Goal: Task Accomplishment & Management: Complete application form

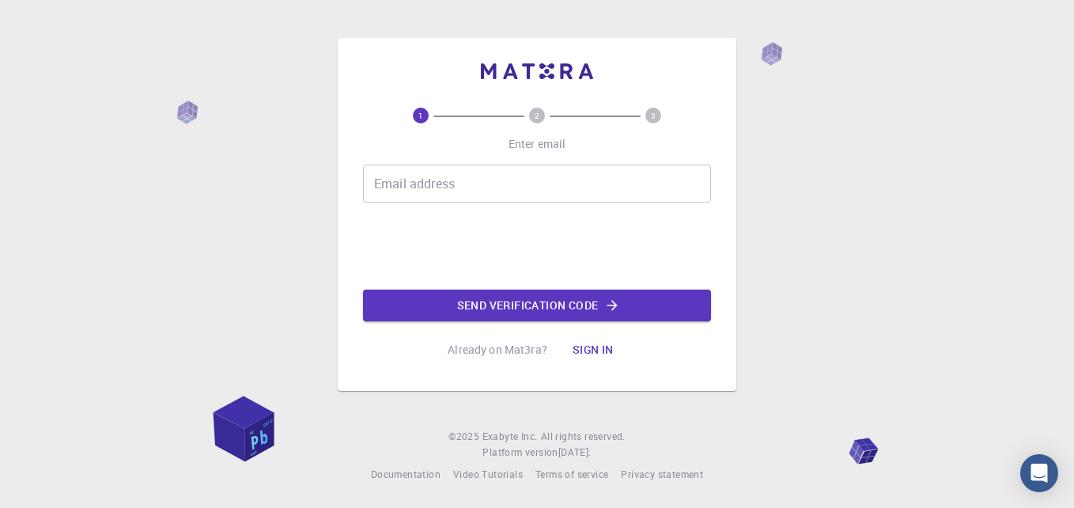
click at [541, 171] on input "Email address" at bounding box center [537, 183] width 348 height 38
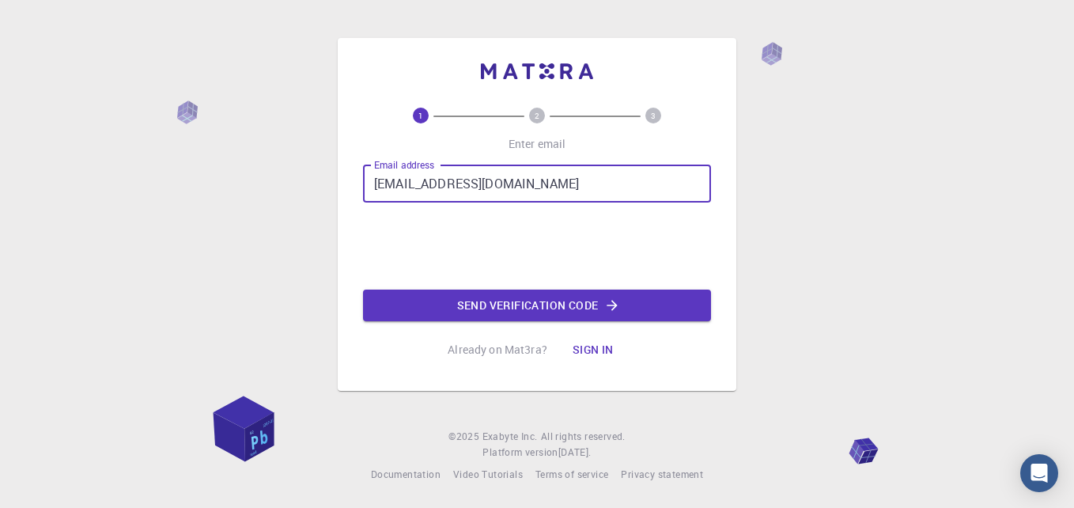
type input "[EMAIL_ADDRESS][DOMAIN_NAME]"
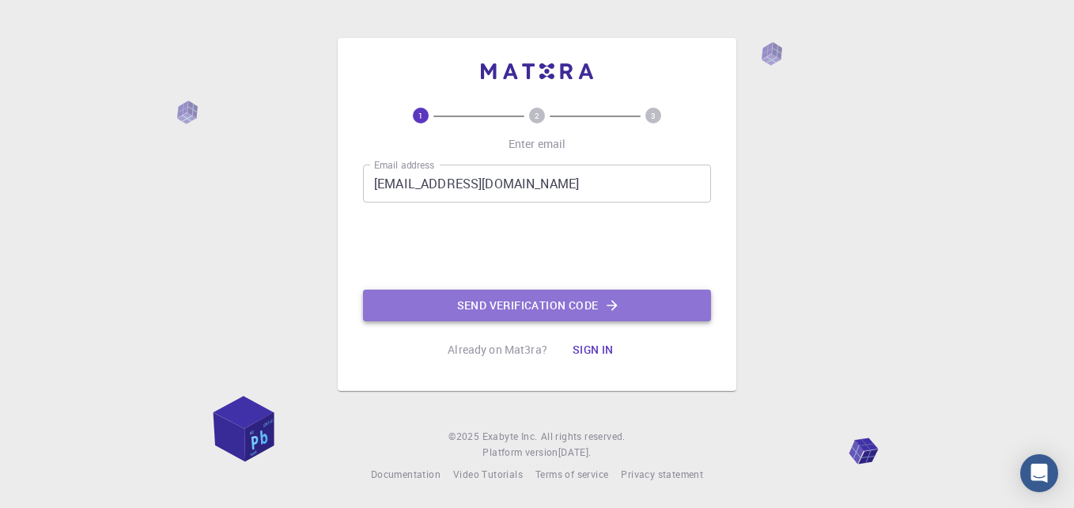
click at [463, 319] on button "Send verification code" at bounding box center [537, 305] width 348 height 32
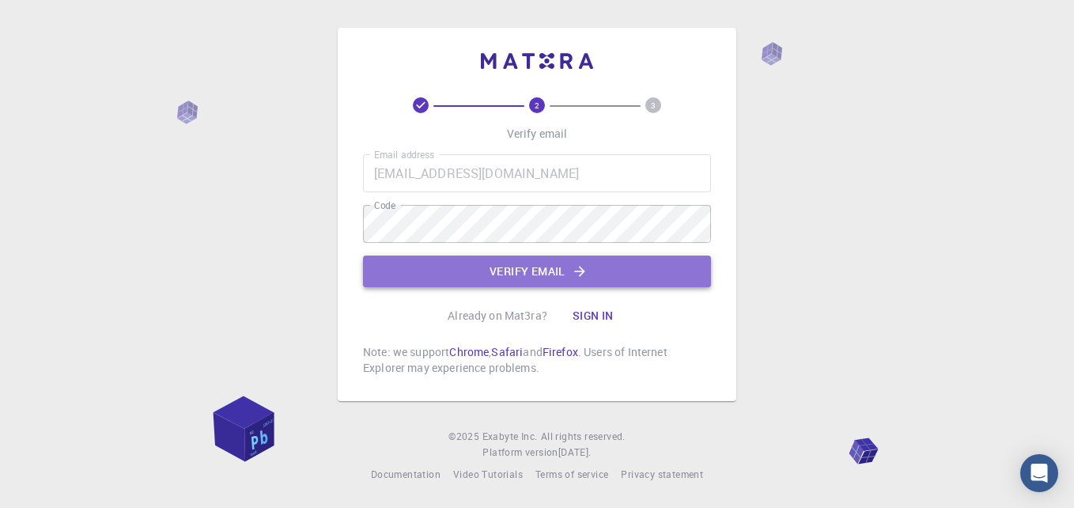
click at [614, 279] on button "Verify email" at bounding box center [537, 271] width 348 height 32
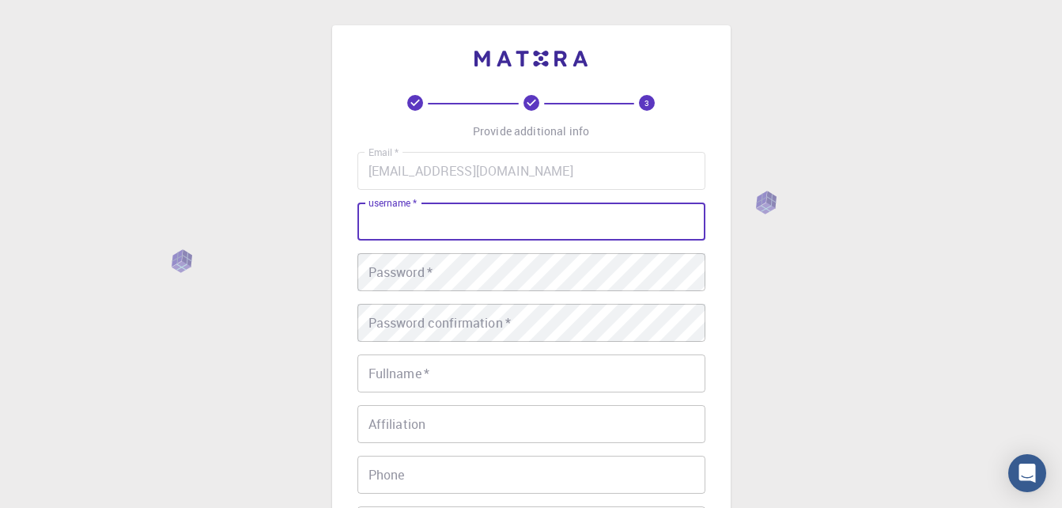
click at [549, 238] on input "username   *" at bounding box center [531, 221] width 348 height 38
type input "jack"
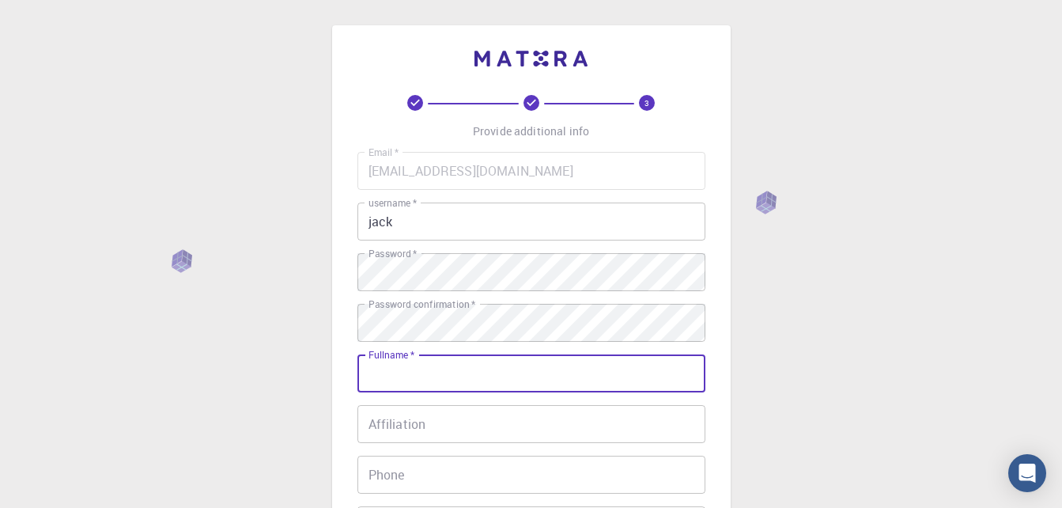
click at [501, 368] on input "Fullname   *" at bounding box center [531, 373] width 348 height 38
type input "[PERSON_NAME]"
click at [479, 412] on input "Affiliation" at bounding box center [531, 424] width 348 height 38
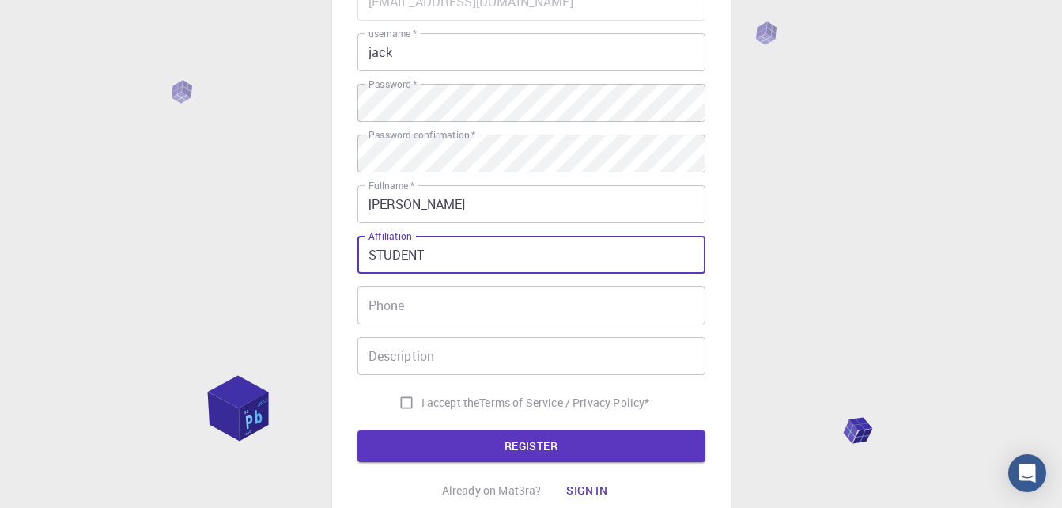
scroll to position [170, 0]
type input "STUDENT"
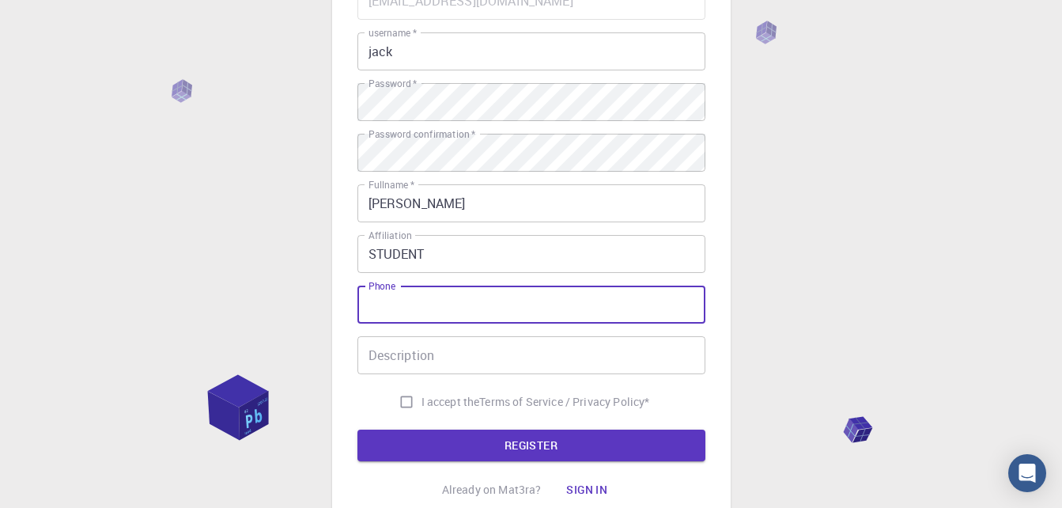
click at [443, 307] on input "Phone" at bounding box center [531, 304] width 348 height 38
type input "00923017416043"
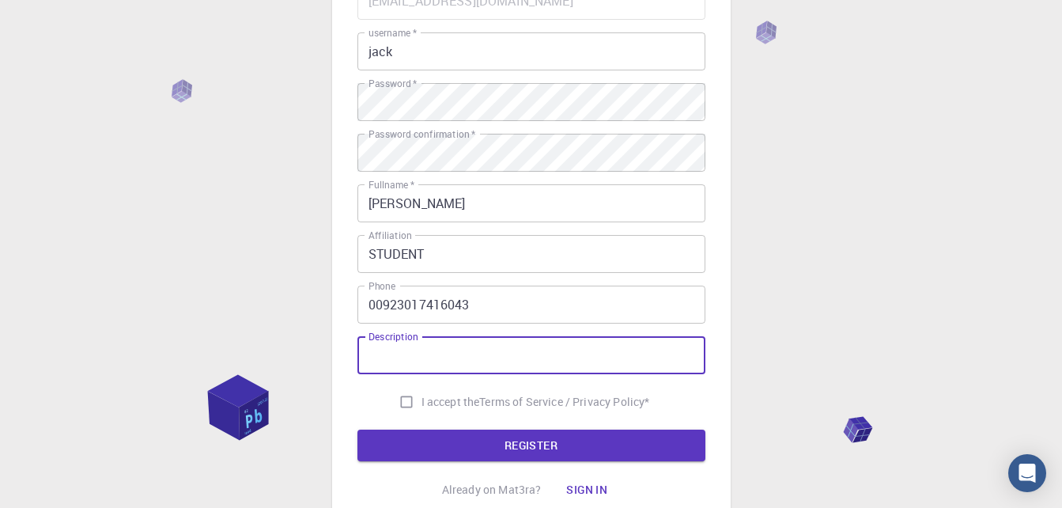
click at [433, 339] on input "Description" at bounding box center [531, 355] width 348 height 38
type input "STUDENT AT iub"
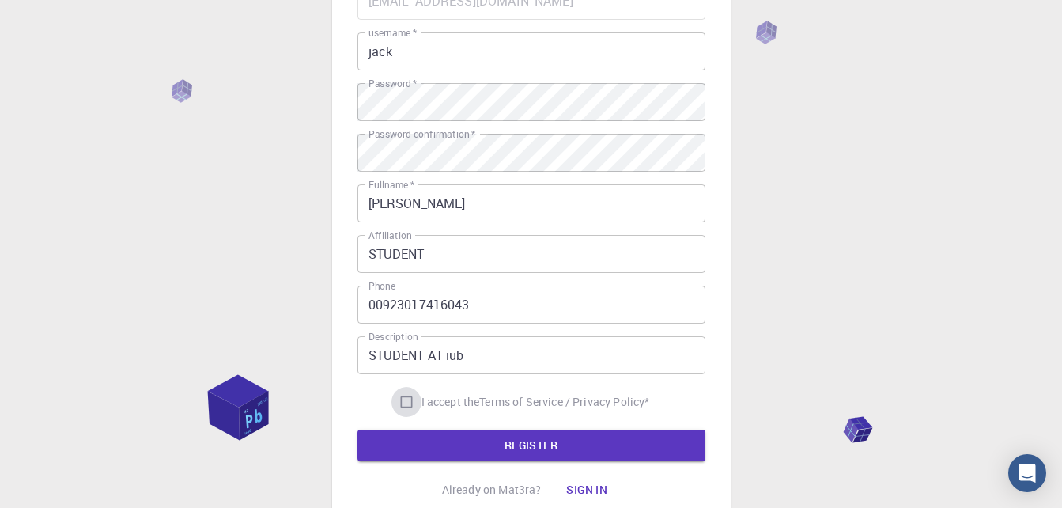
click at [405, 400] on input "I accept the Terms of Service / Privacy Policy *" at bounding box center [406, 402] width 30 height 30
checkbox input "true"
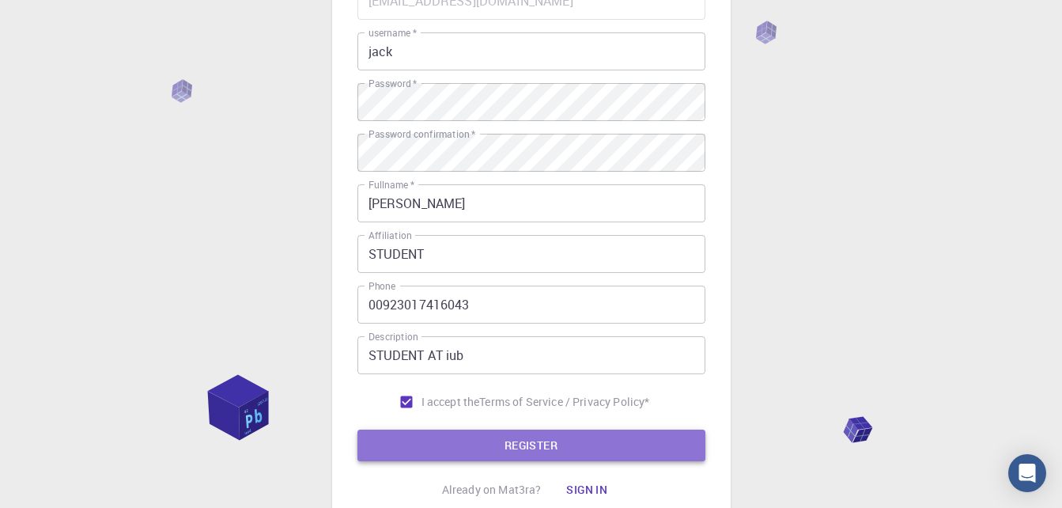
click at [421, 431] on button "REGISTER" at bounding box center [531, 445] width 348 height 32
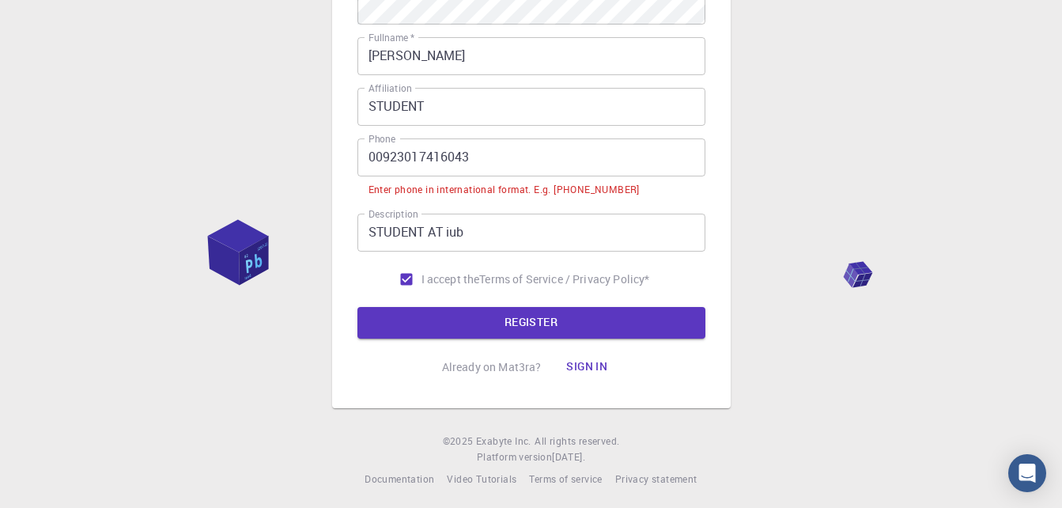
scroll to position [361, 0]
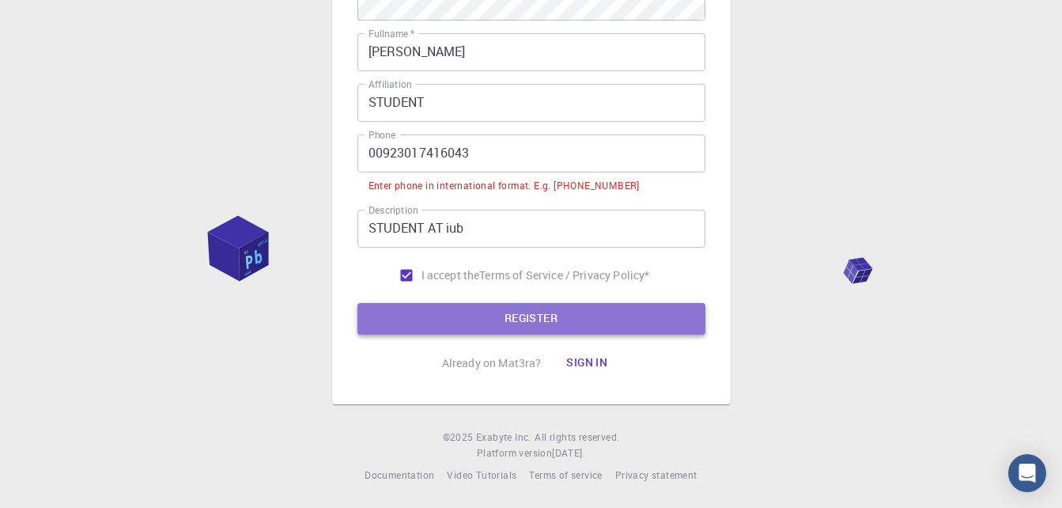
click at [478, 308] on button "REGISTER" at bounding box center [531, 319] width 348 height 32
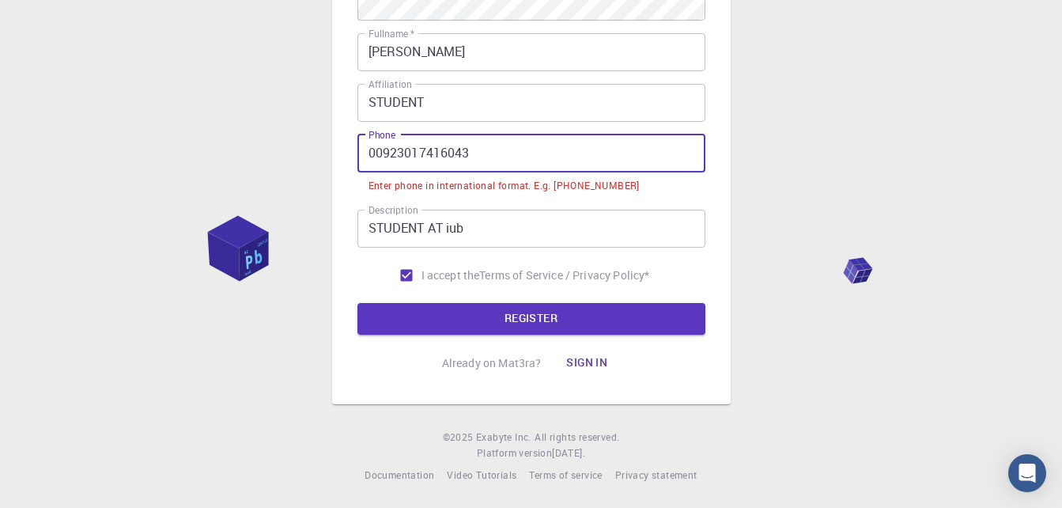
click at [381, 157] on input "00923017416043" at bounding box center [531, 153] width 348 height 38
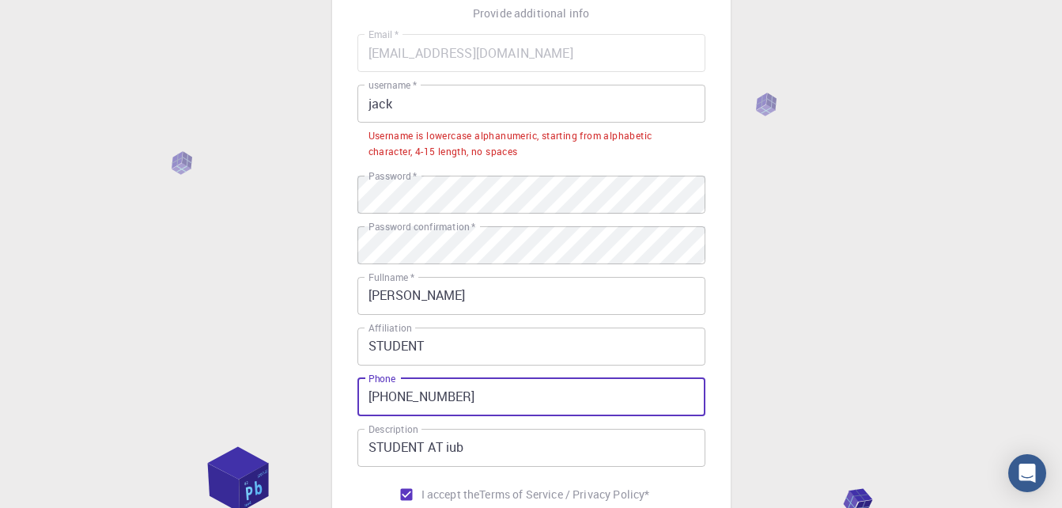
scroll to position [117, 0]
type input "[PHONE_NUMBER]"
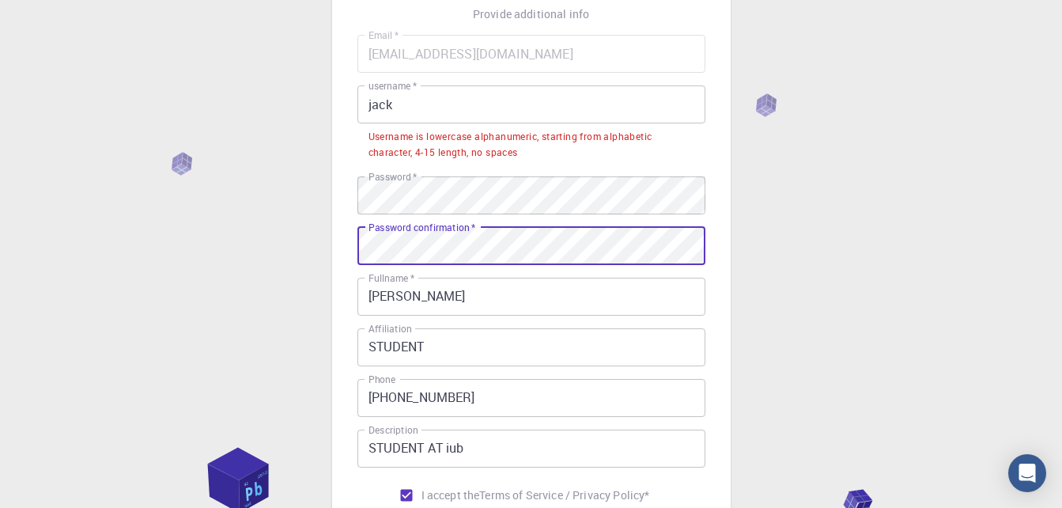
scroll to position [338, 0]
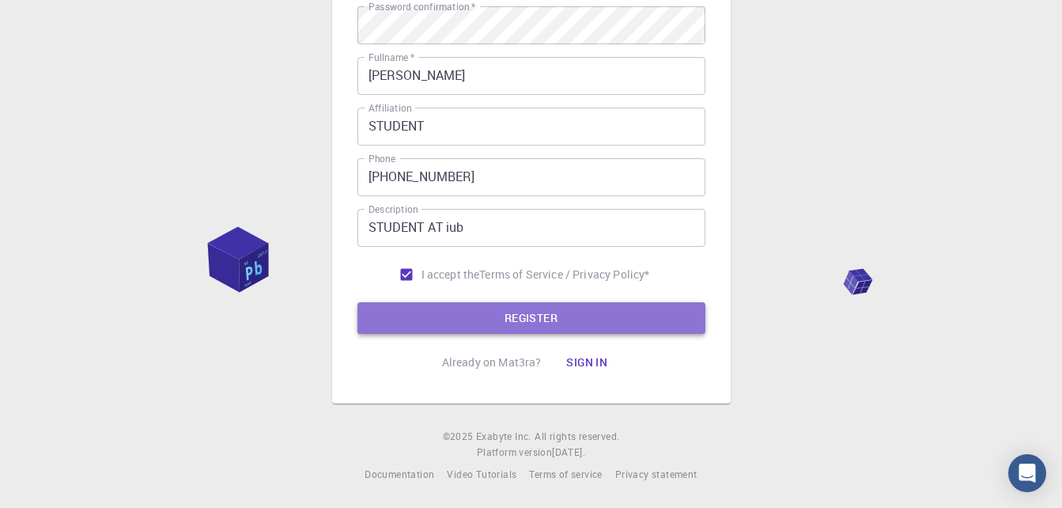
click at [449, 310] on button "REGISTER" at bounding box center [531, 318] width 348 height 32
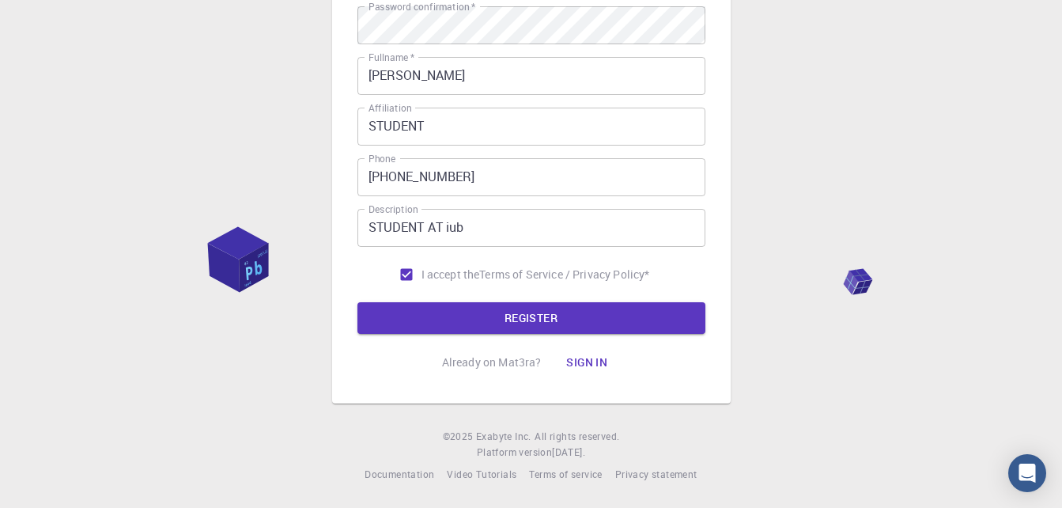
scroll to position [0, 0]
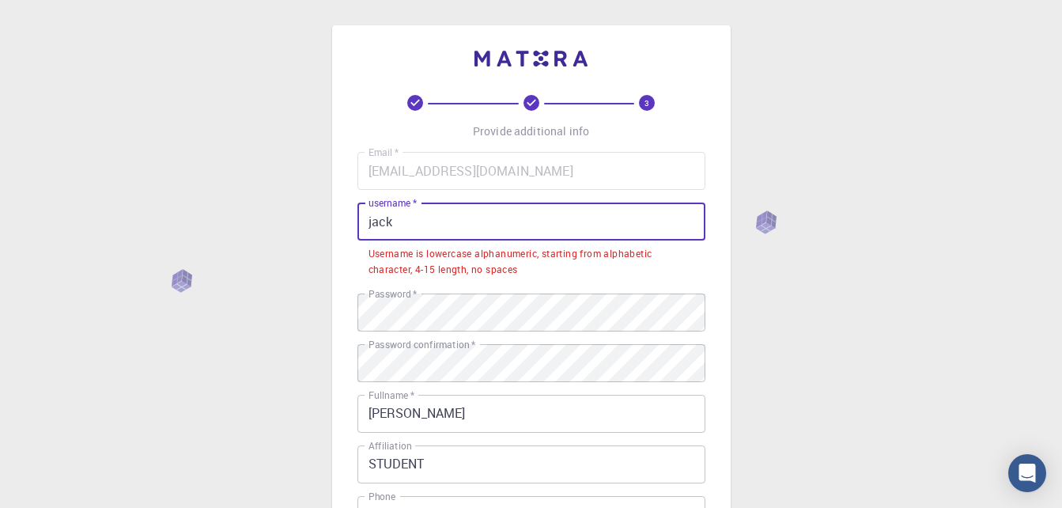
click at [370, 225] on input "jack" at bounding box center [531, 221] width 348 height 38
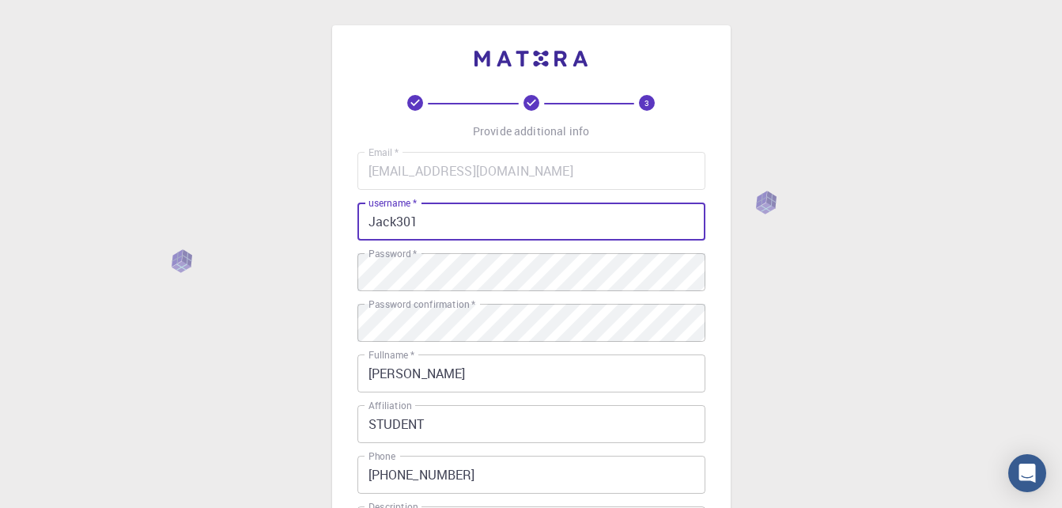
scroll to position [297, 0]
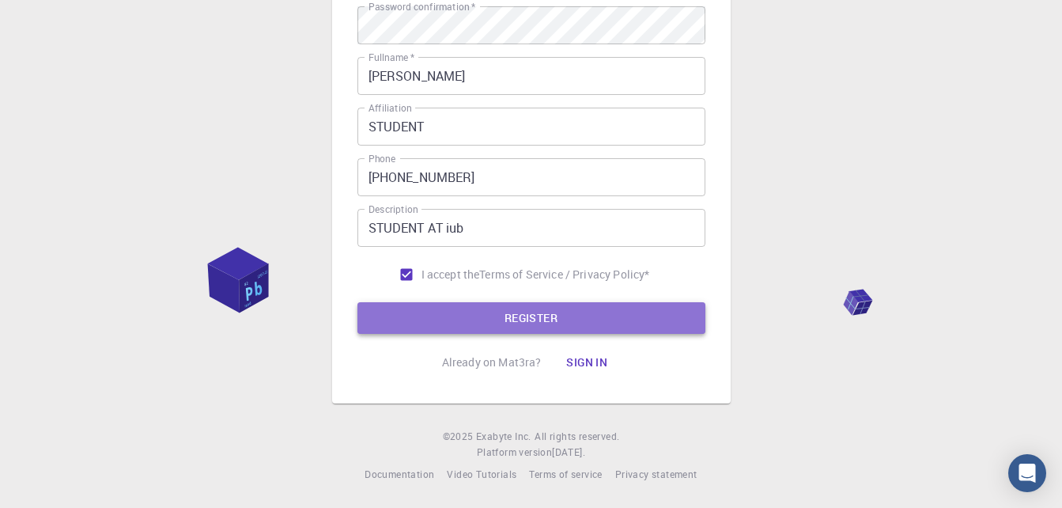
click at [532, 312] on button "REGISTER" at bounding box center [531, 318] width 348 height 32
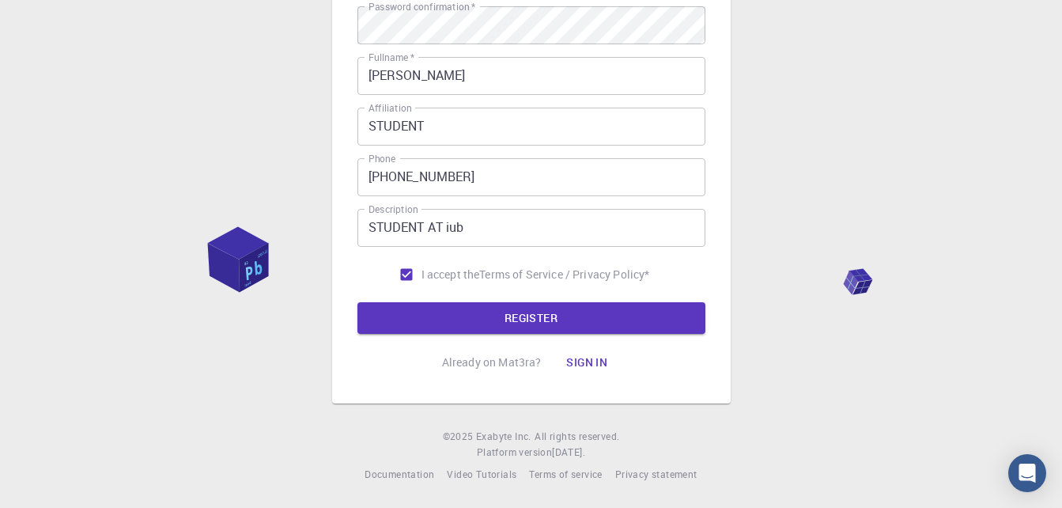
scroll to position [0, 0]
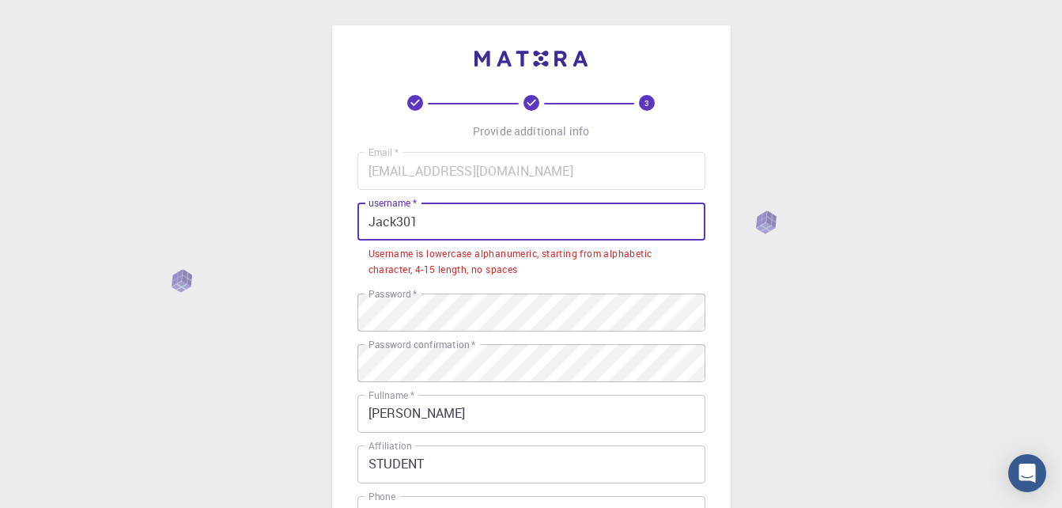
click at [375, 225] on input "Jack301" at bounding box center [531, 221] width 348 height 38
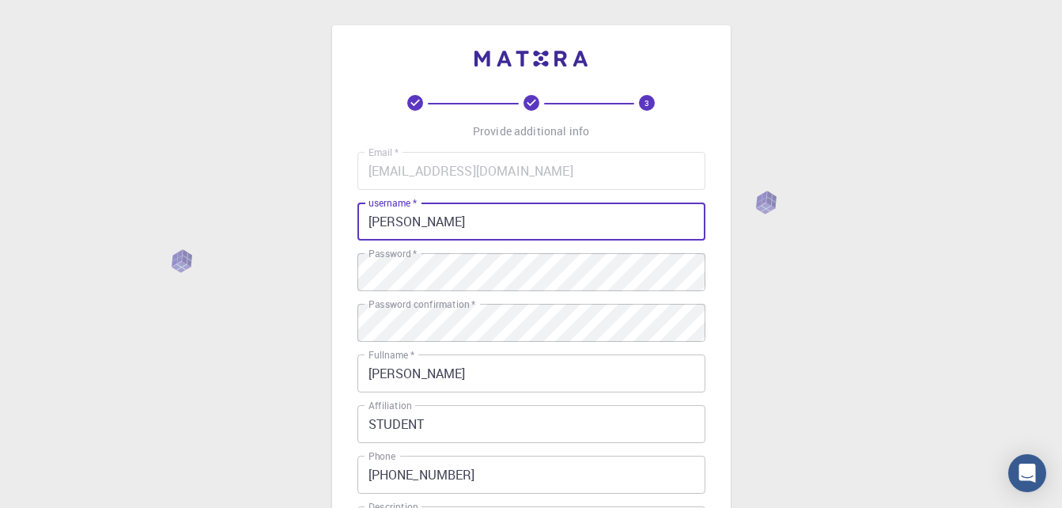
type input "J"
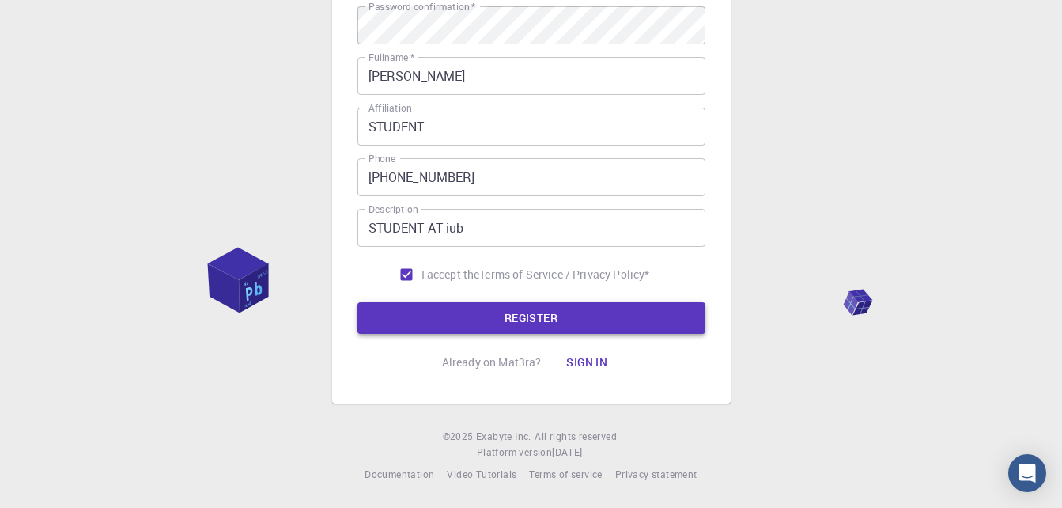
type input "[EMAIL_ADDRESS][DOMAIN_NAME]"
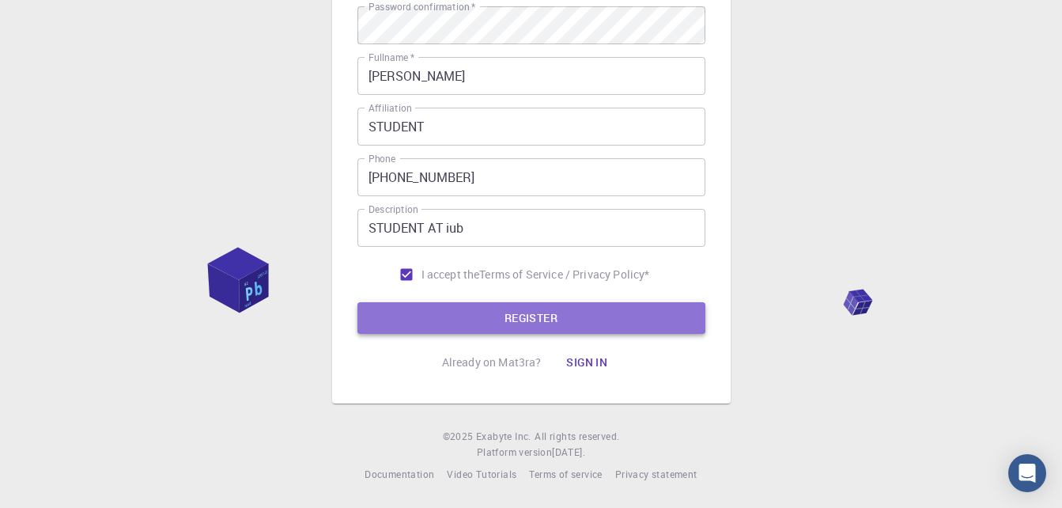
click at [542, 325] on button "REGISTER" at bounding box center [531, 318] width 348 height 32
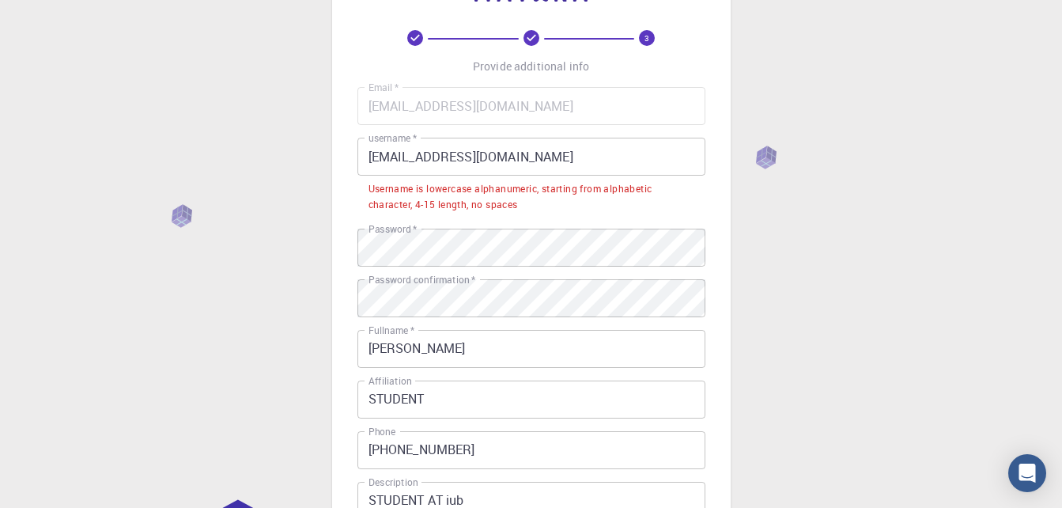
scroll to position [66, 0]
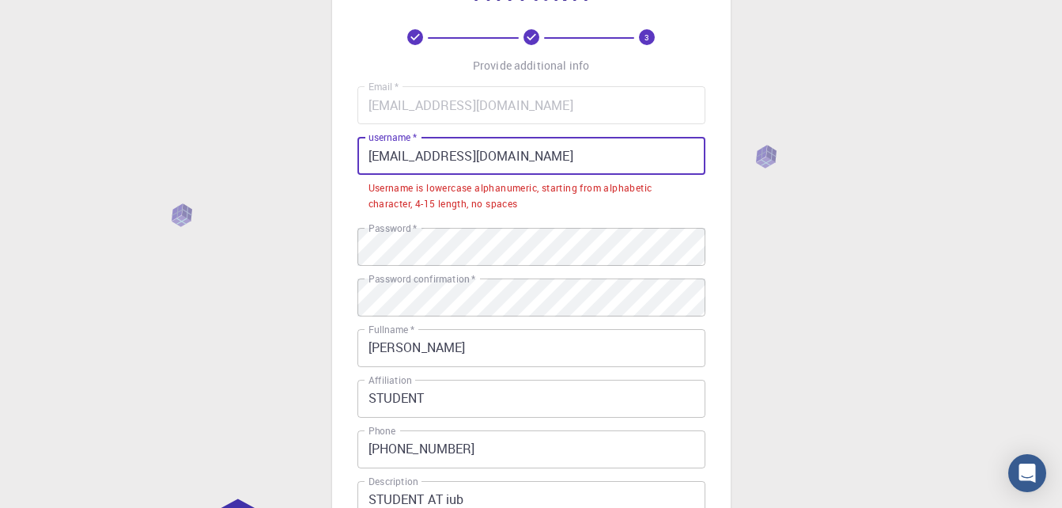
click at [538, 156] on input "[EMAIL_ADDRESS][DOMAIN_NAME]" at bounding box center [531, 156] width 348 height 38
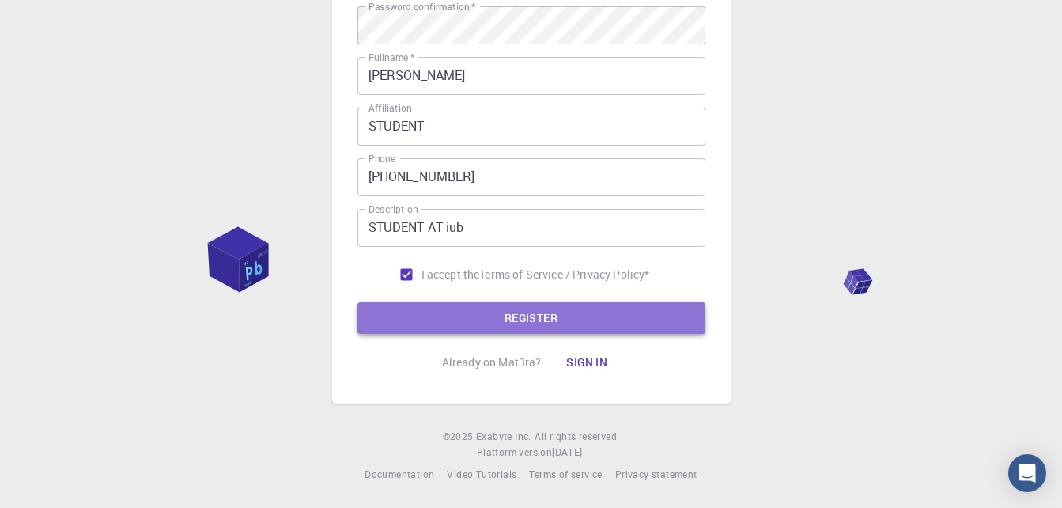
click at [545, 319] on button "REGISTER" at bounding box center [531, 318] width 348 height 32
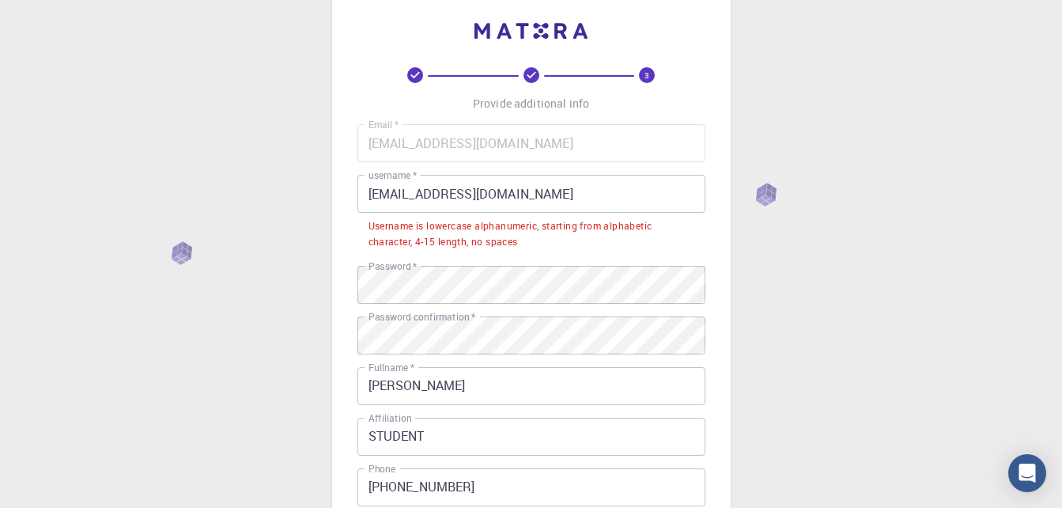
scroll to position [0, 0]
